Goal: Navigation & Orientation: Find specific page/section

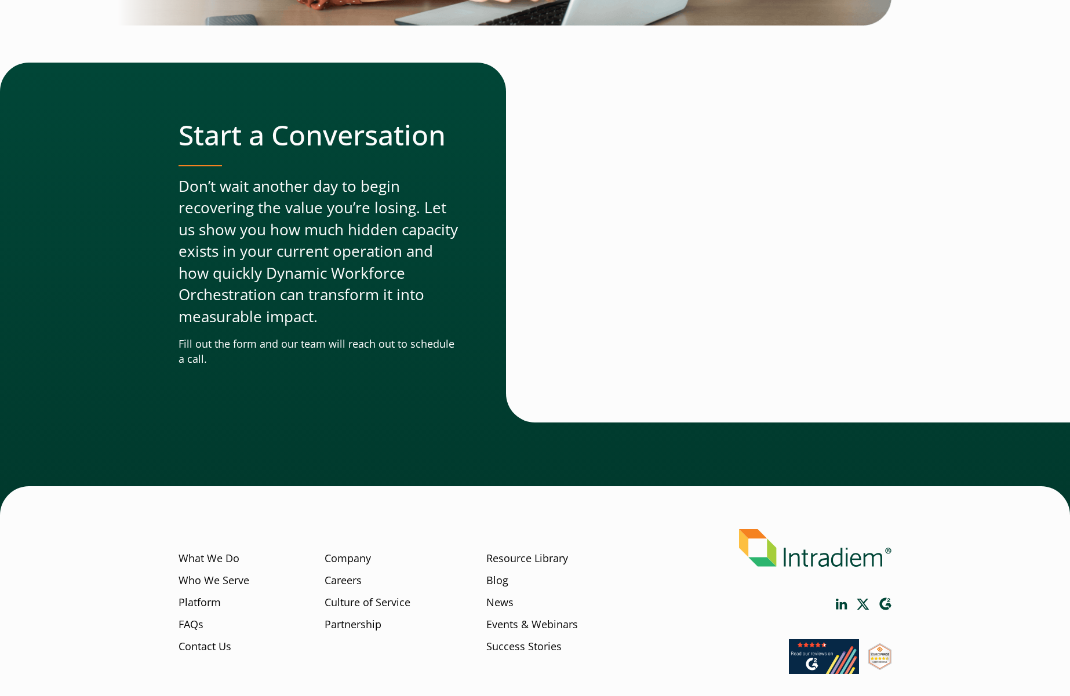
scroll to position [3731, 0]
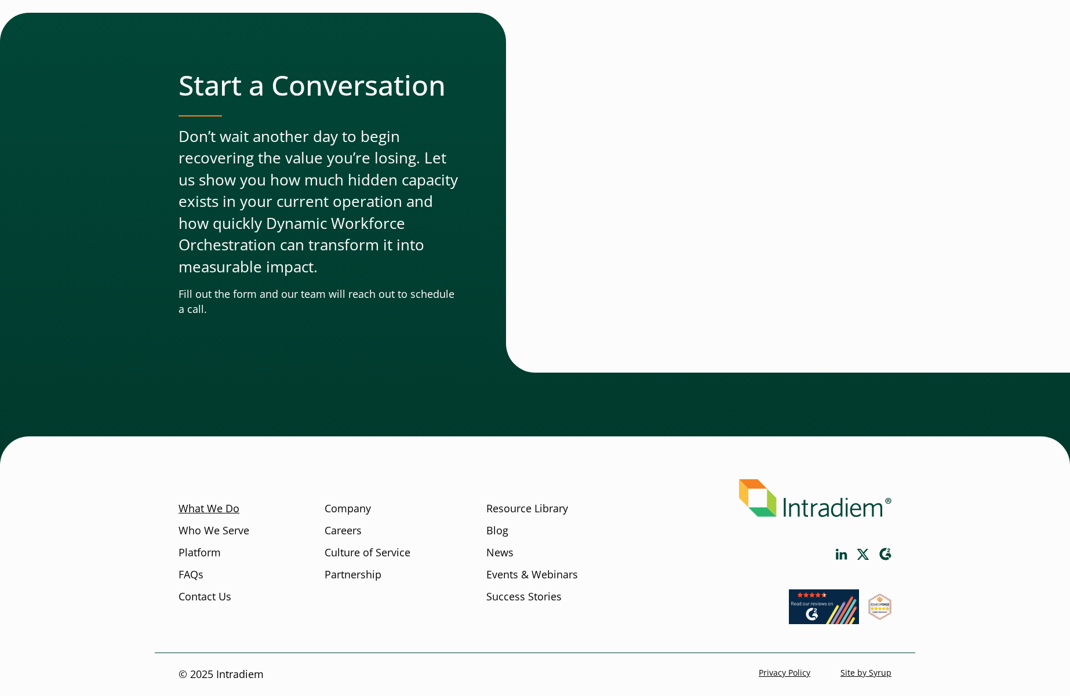
click at [228, 506] on link "What We Do" at bounding box center [209, 508] width 61 height 15
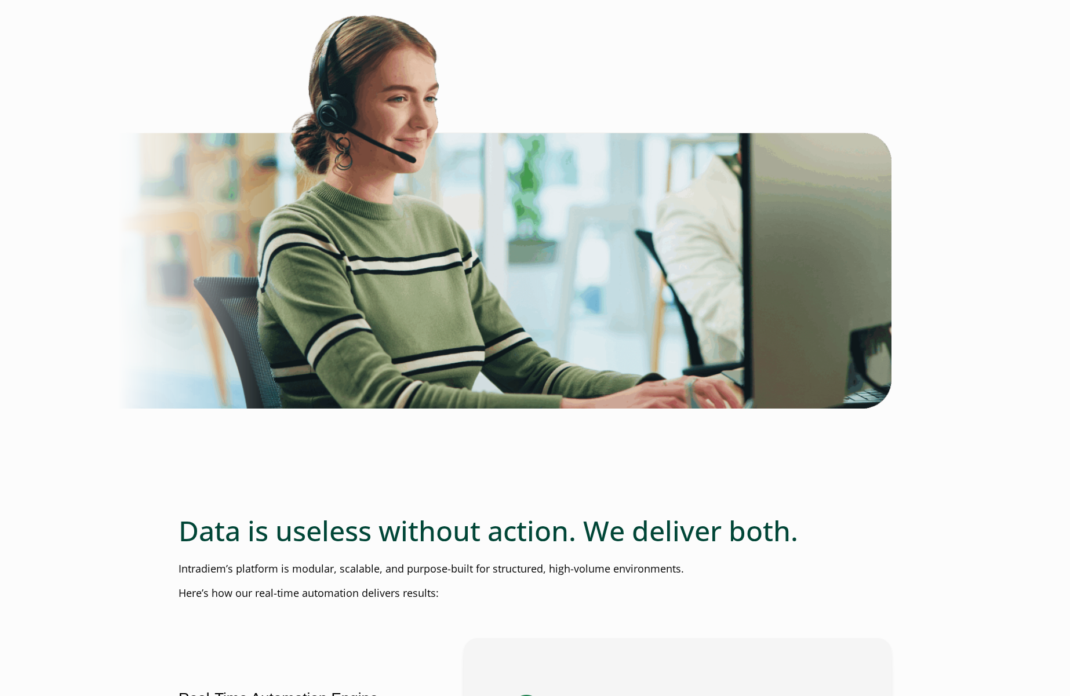
scroll to position [1217, 0]
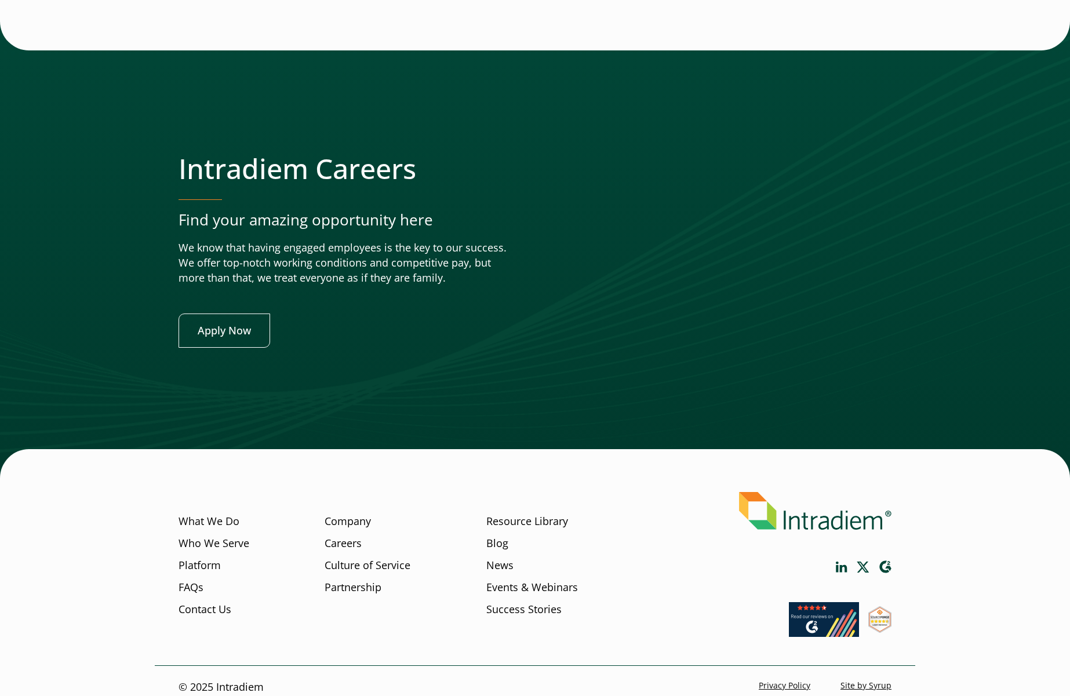
scroll to position [4385, 0]
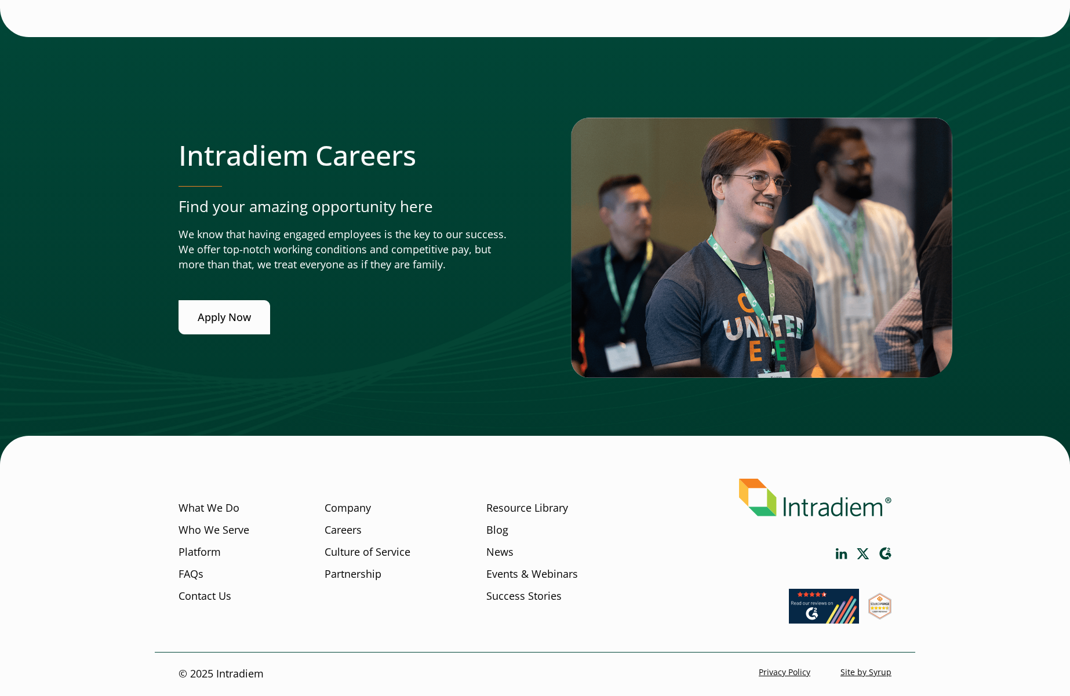
click at [236, 325] on link "Apply Now" at bounding box center [225, 317] width 92 height 34
